Goal: Task Accomplishment & Management: Complete application form

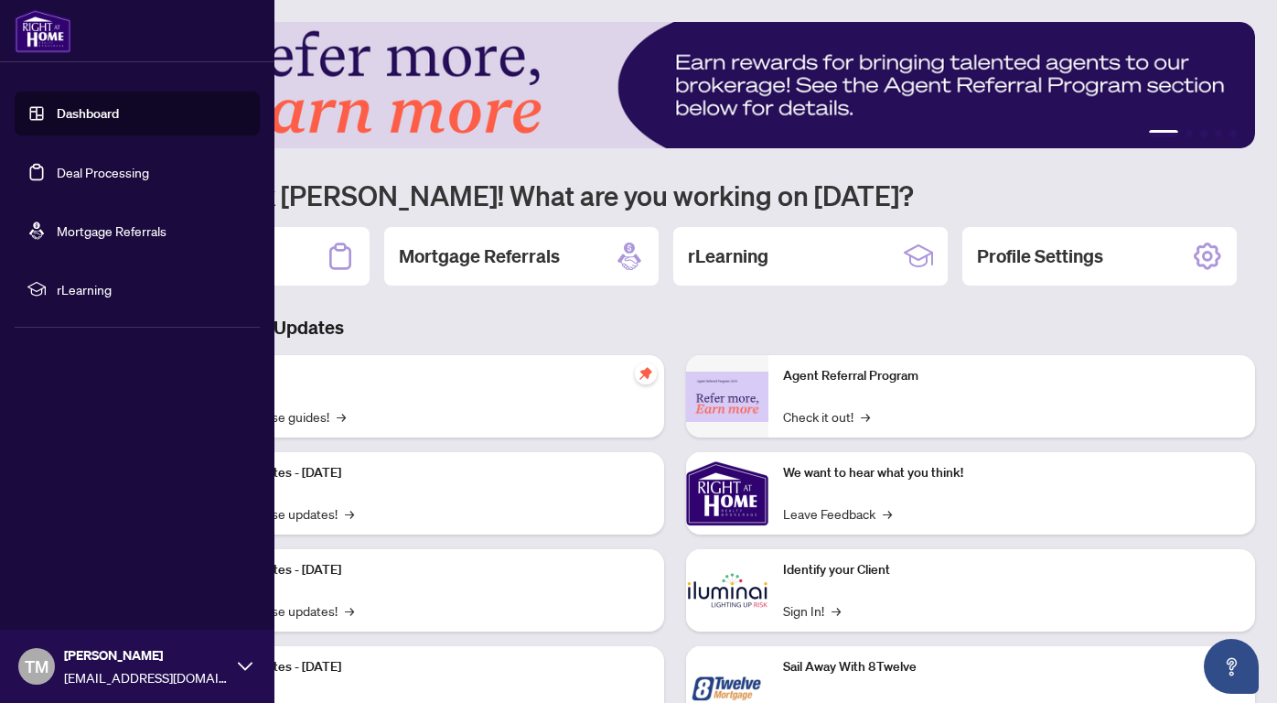
click at [84, 179] on link "Deal Processing" at bounding box center [103, 172] width 92 height 16
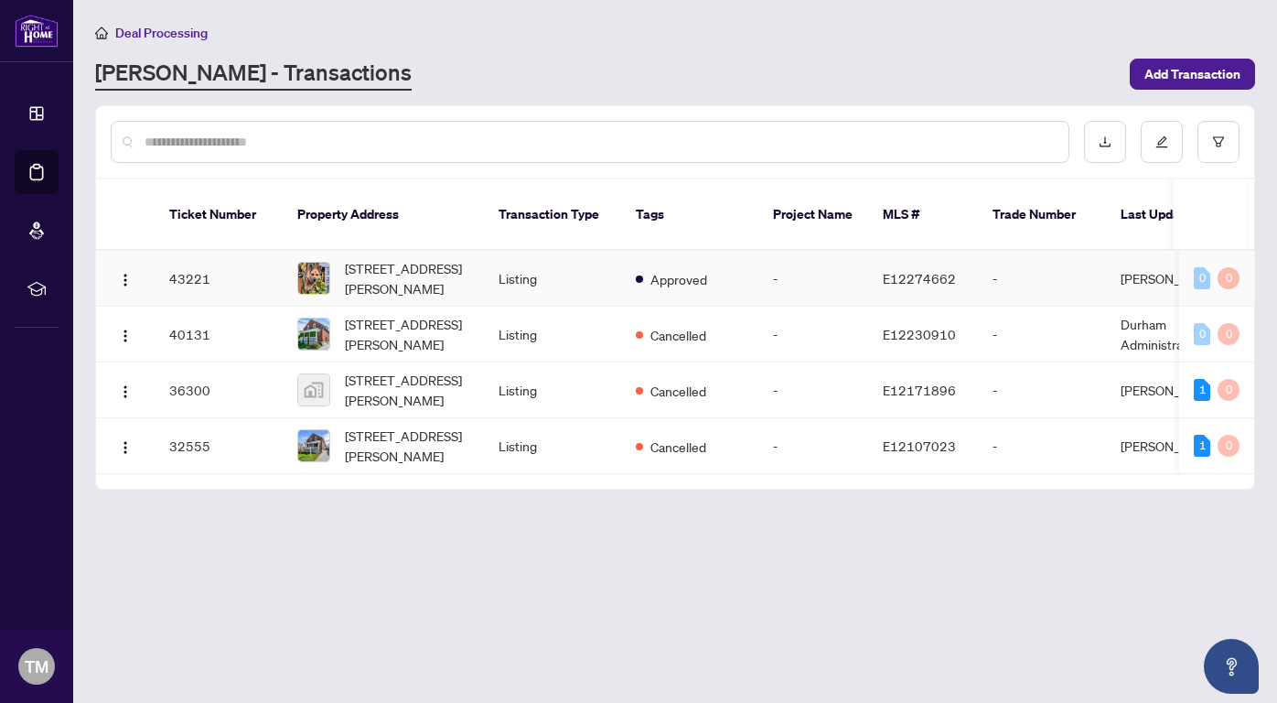
click at [359, 265] on span "[STREET_ADDRESS][PERSON_NAME]" at bounding box center [407, 278] width 124 height 40
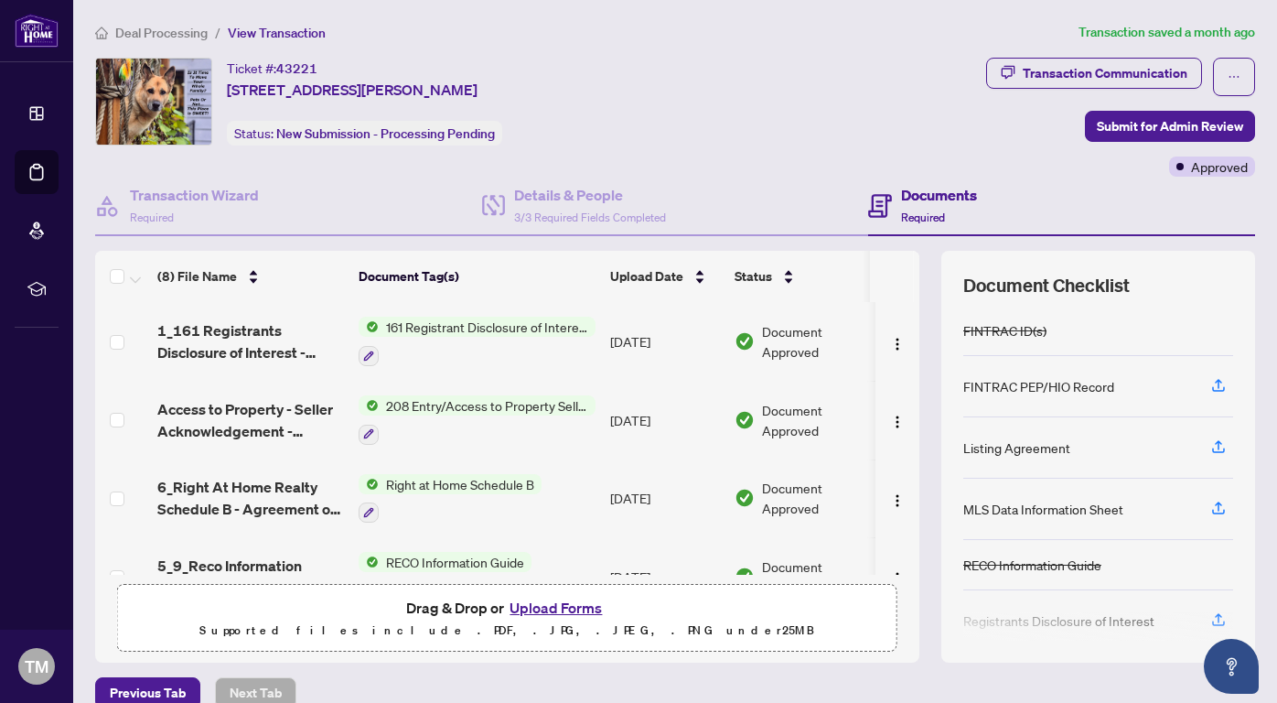
click at [546, 602] on button "Upload Forms" at bounding box center [555, 608] width 103 height 24
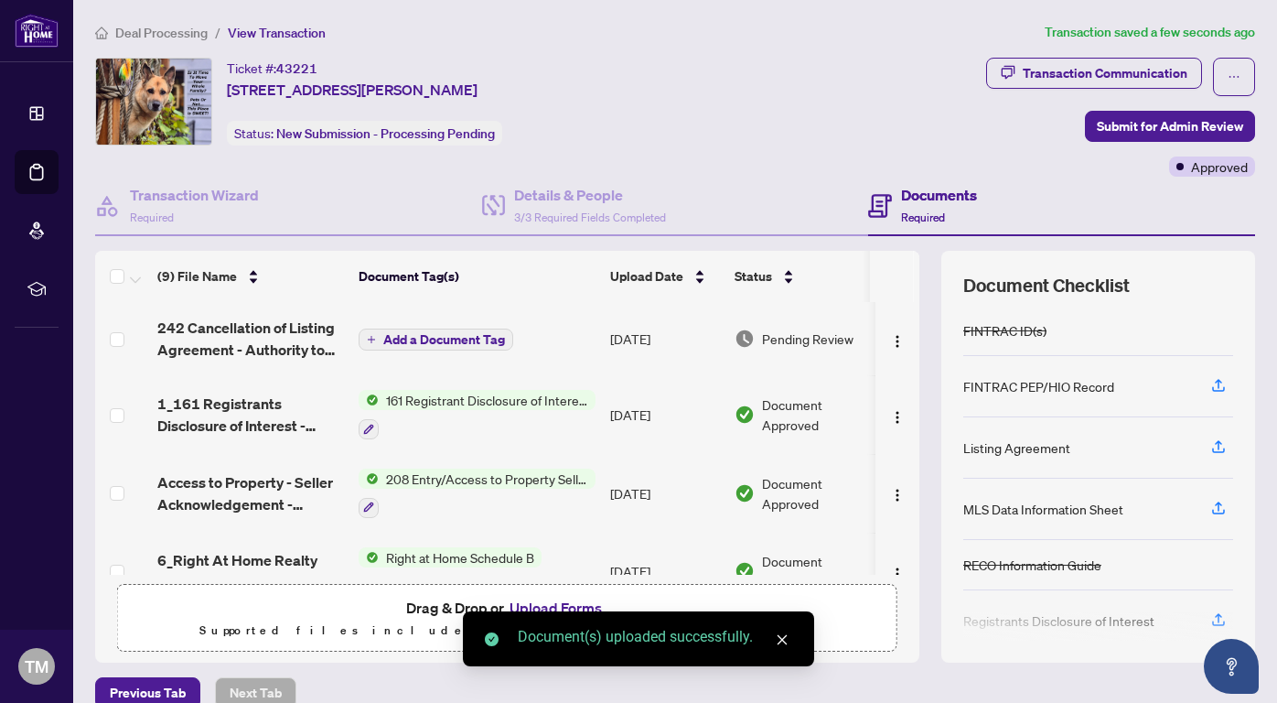
click at [785, 643] on icon "close" at bounding box center [782, 639] width 13 height 13
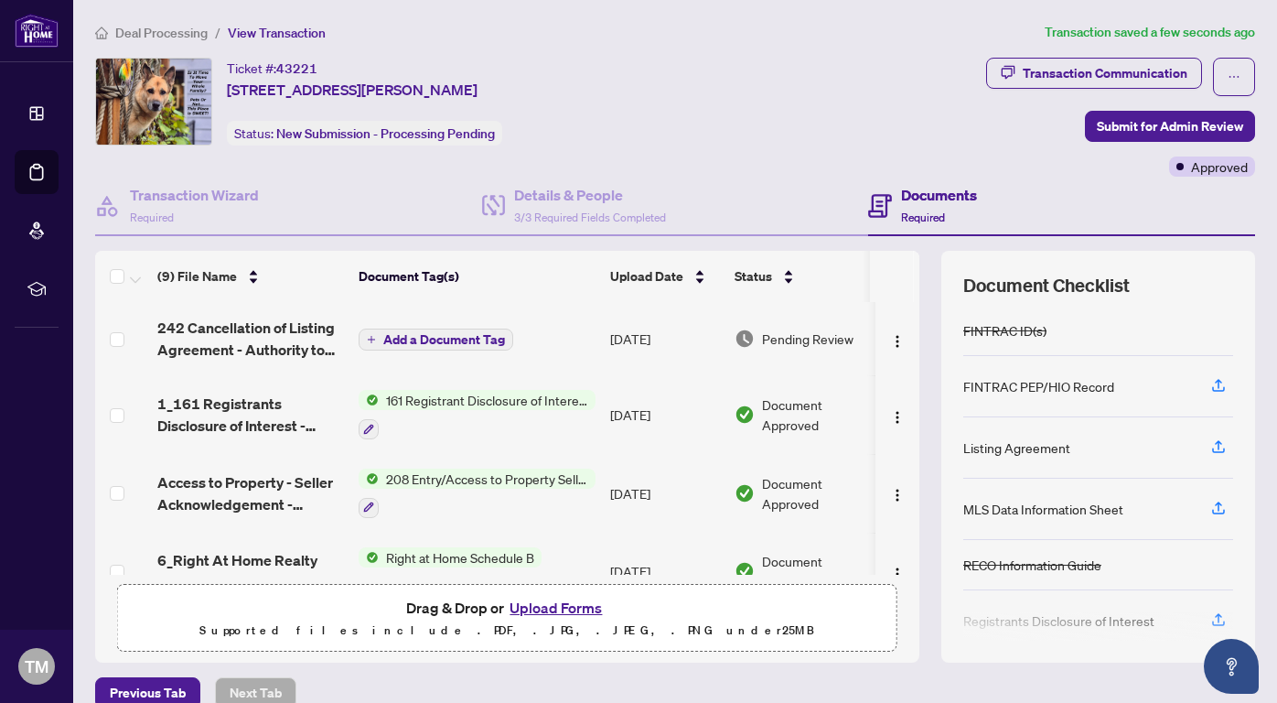
click at [498, 333] on span "Add a Document Tag" at bounding box center [444, 339] width 122 height 13
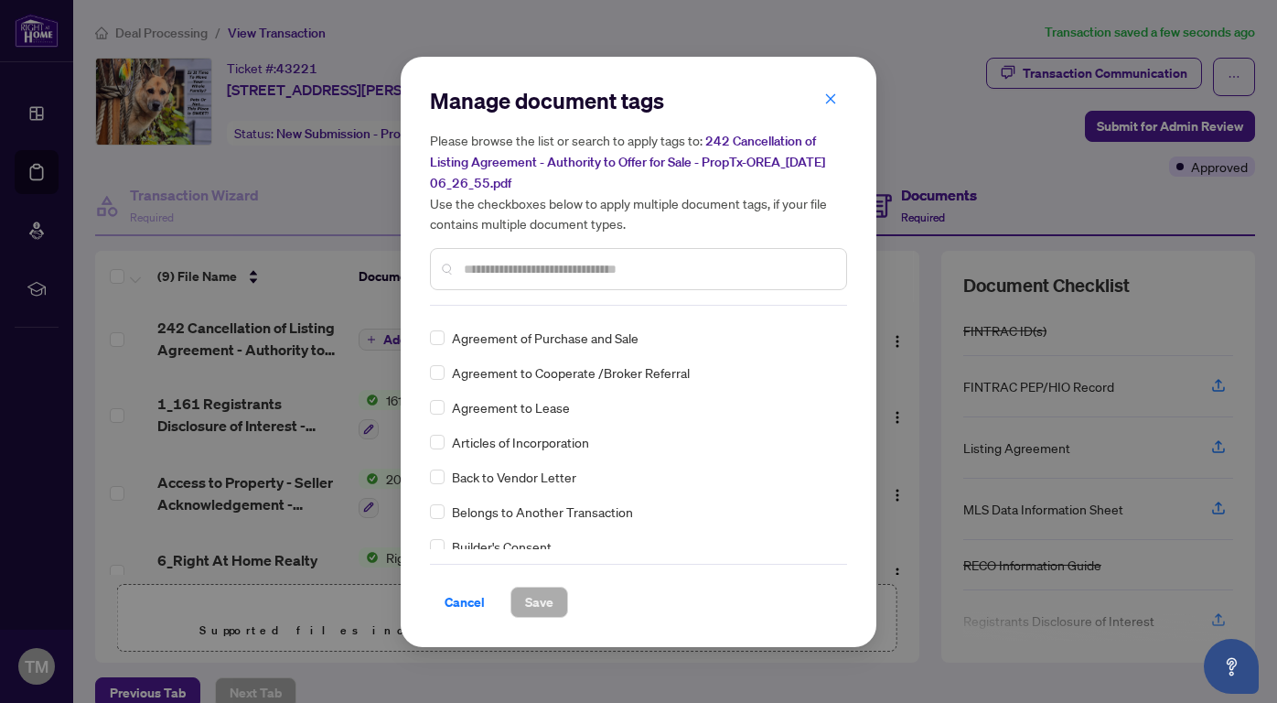
scroll to position [486, 0]
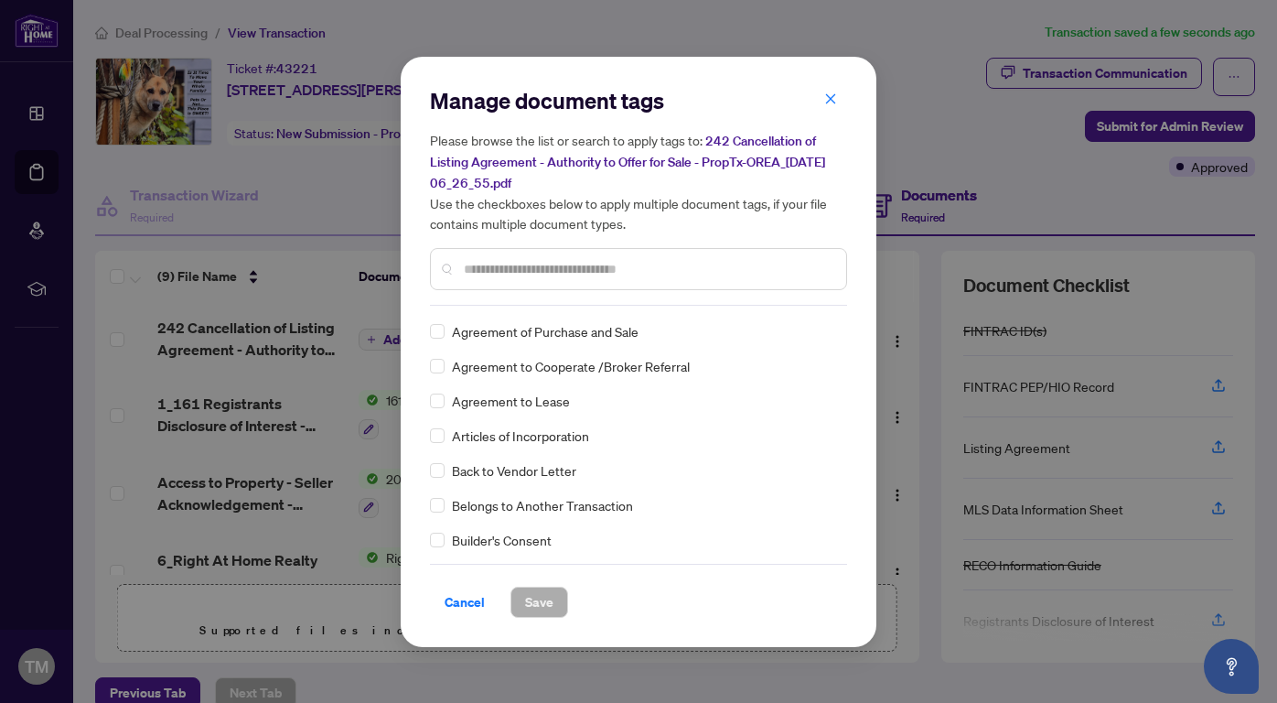
click at [488, 263] on input "text" at bounding box center [648, 269] width 368 height 20
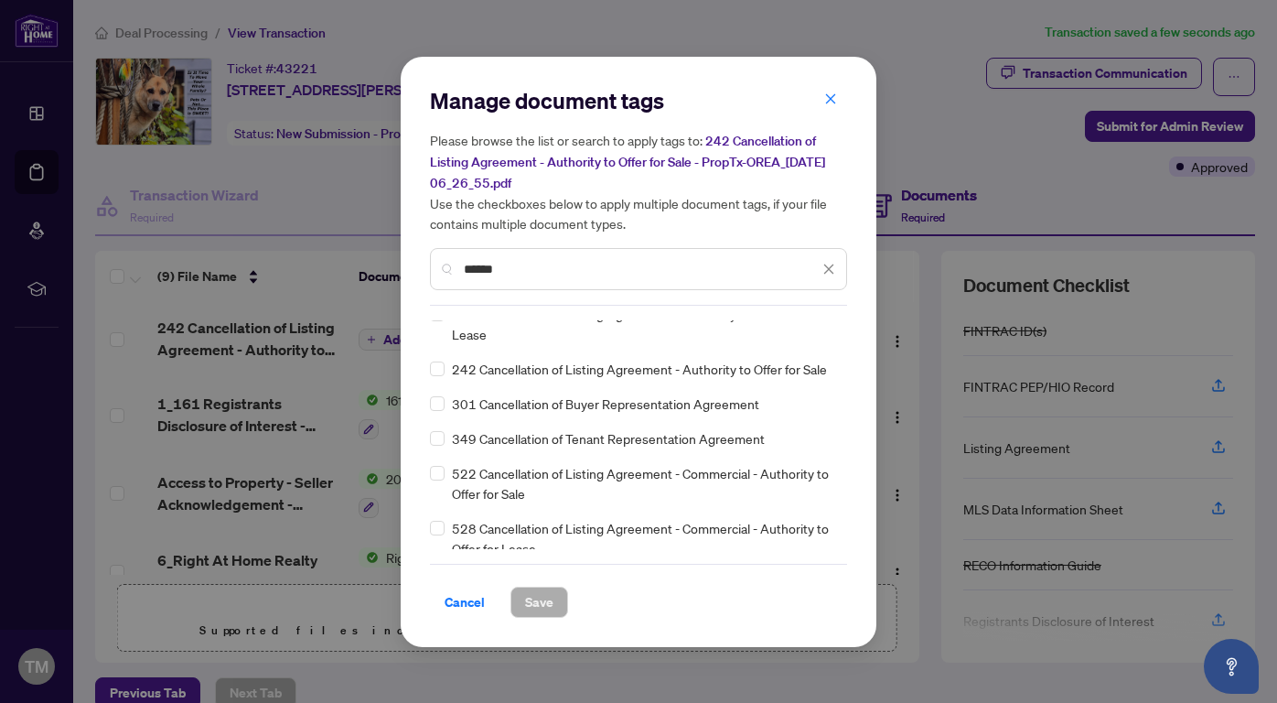
scroll to position [0, 0]
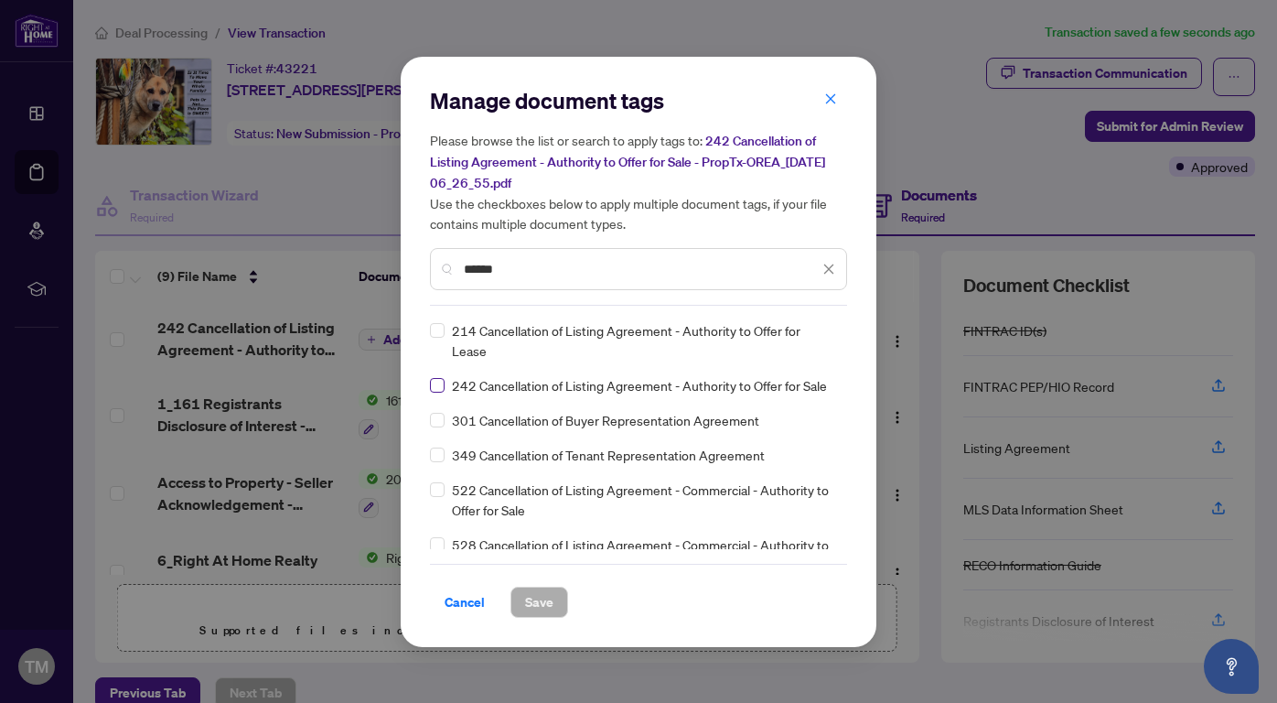
type input "******"
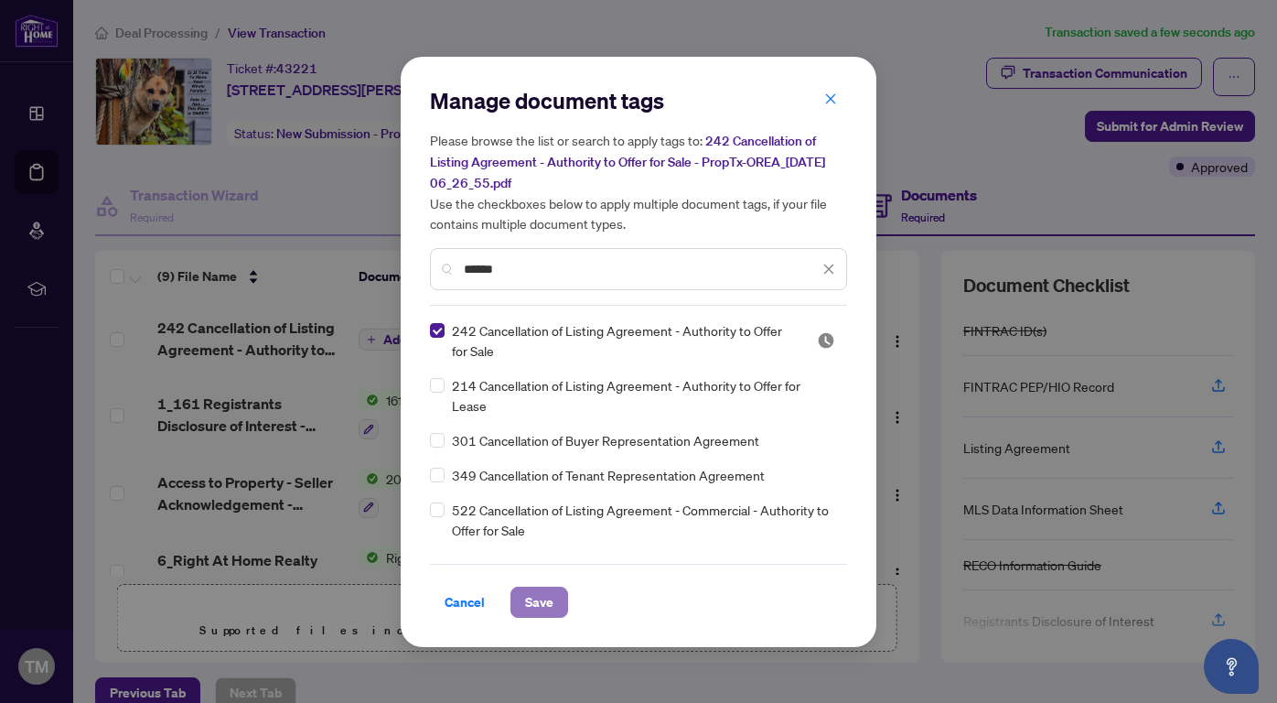
click at [546, 587] on span "Save" at bounding box center [539, 601] width 28 height 29
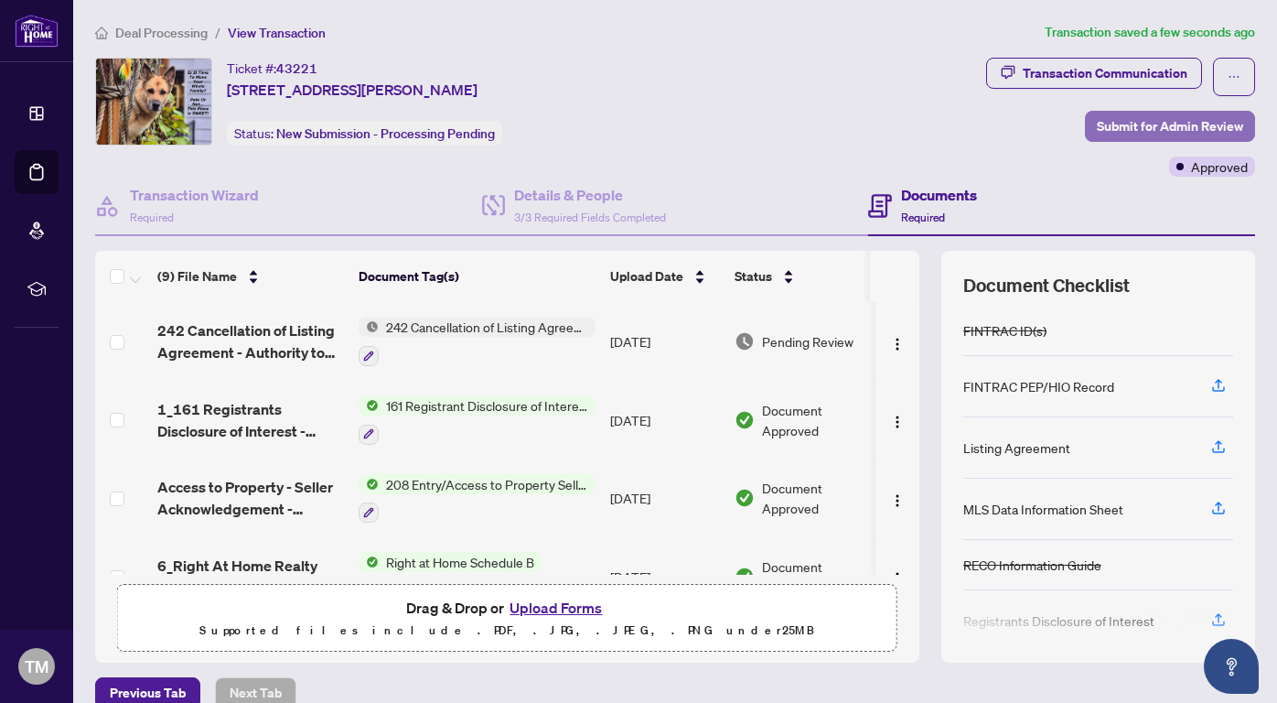
click at [1133, 126] on span "Submit for Admin Review" at bounding box center [1170, 126] width 146 height 29
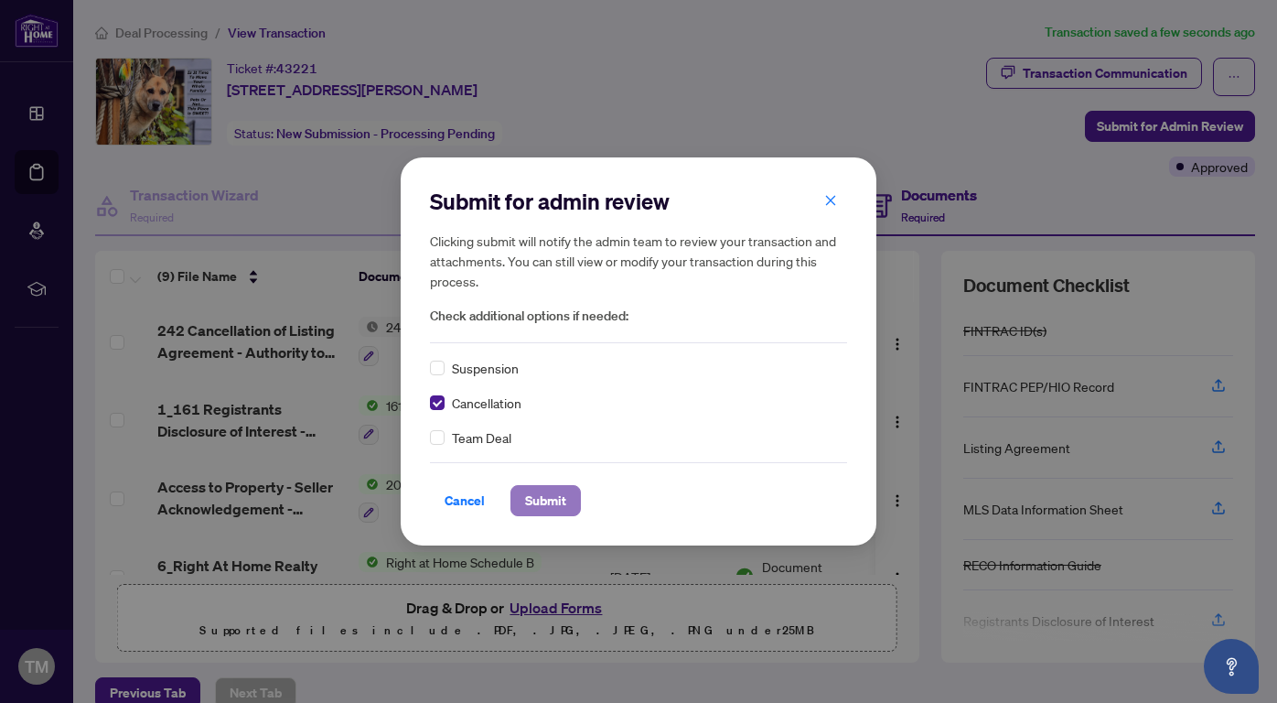
click at [537, 501] on span "Submit" at bounding box center [545, 500] width 41 height 29
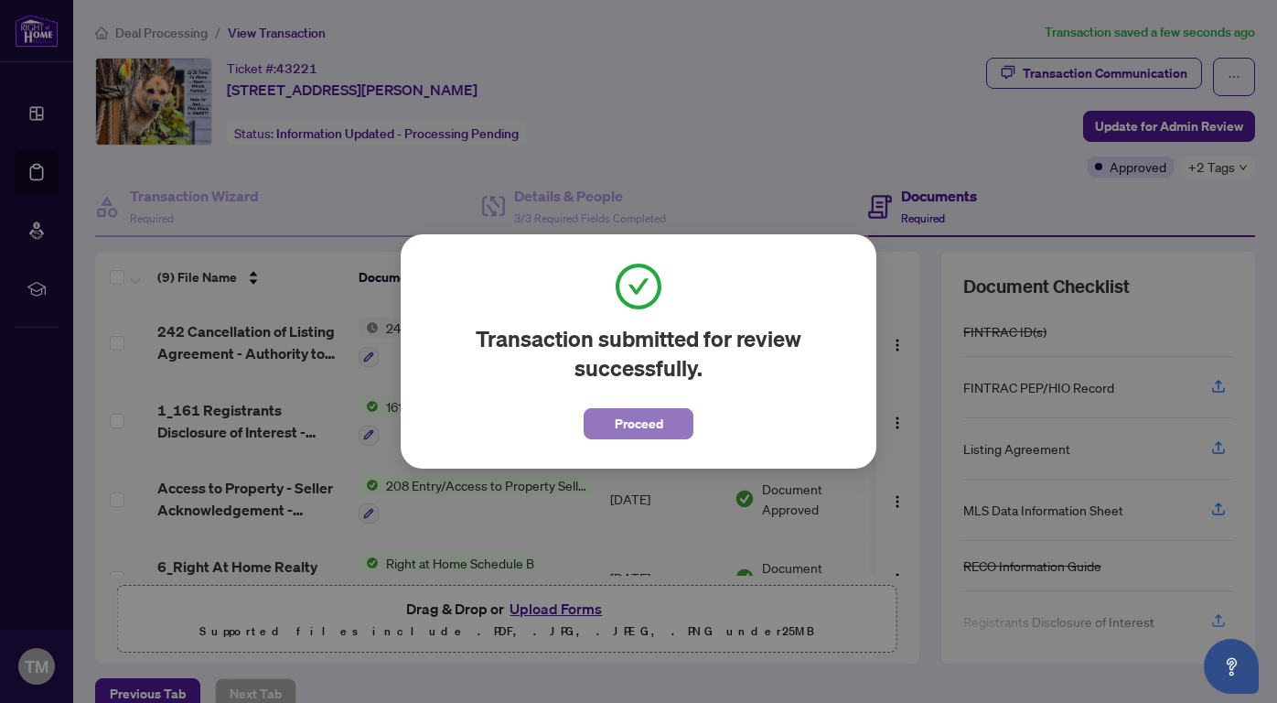
click at [622, 429] on span "Proceed" at bounding box center [639, 423] width 48 height 29
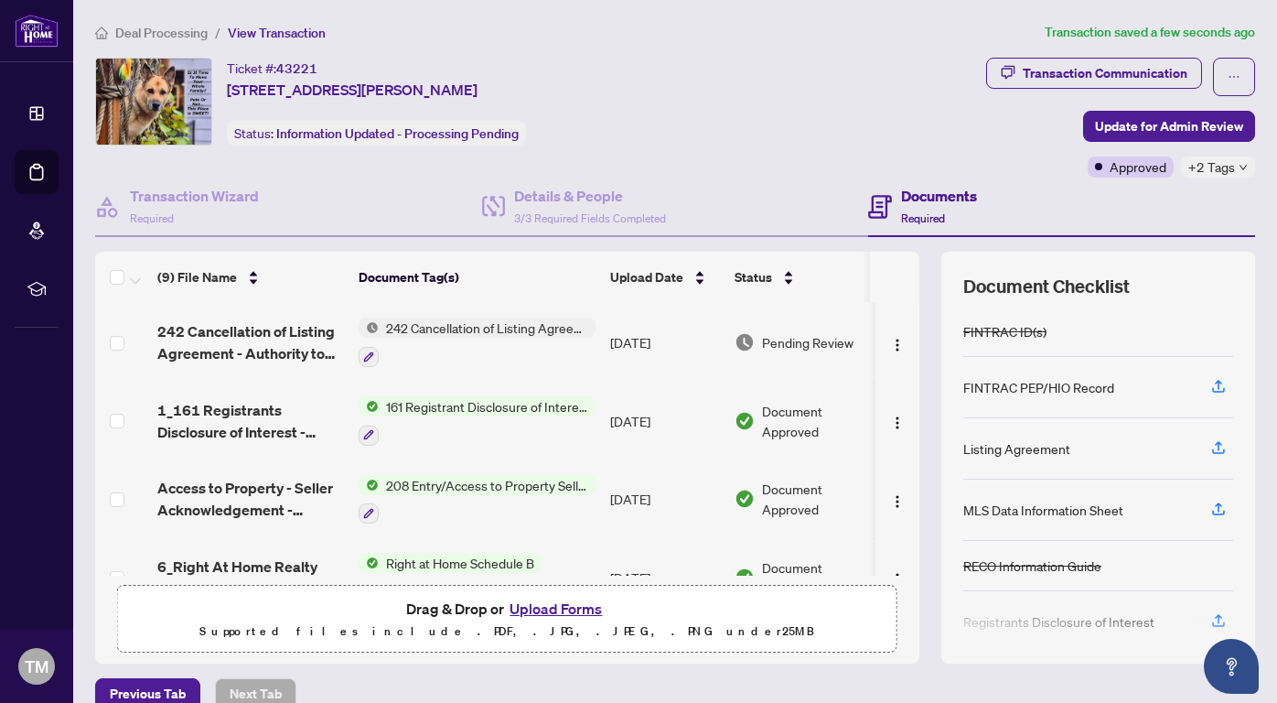
click at [921, 130] on div "Ticket #: 43221 [STREET_ADDRESS][PERSON_NAME] Status: Information Updated - Pro…" at bounding box center [537, 102] width 884 height 88
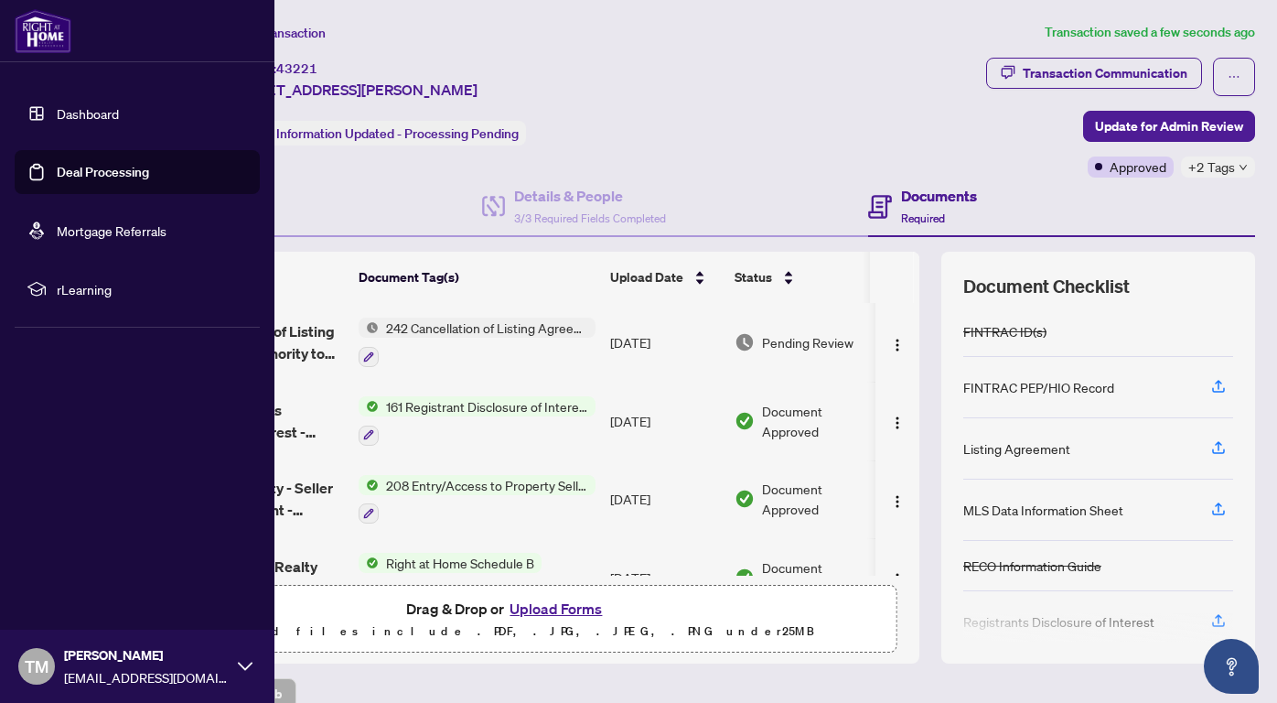
click at [57, 114] on link "Dashboard" at bounding box center [88, 113] width 62 height 16
